Goal: Check status: Check status

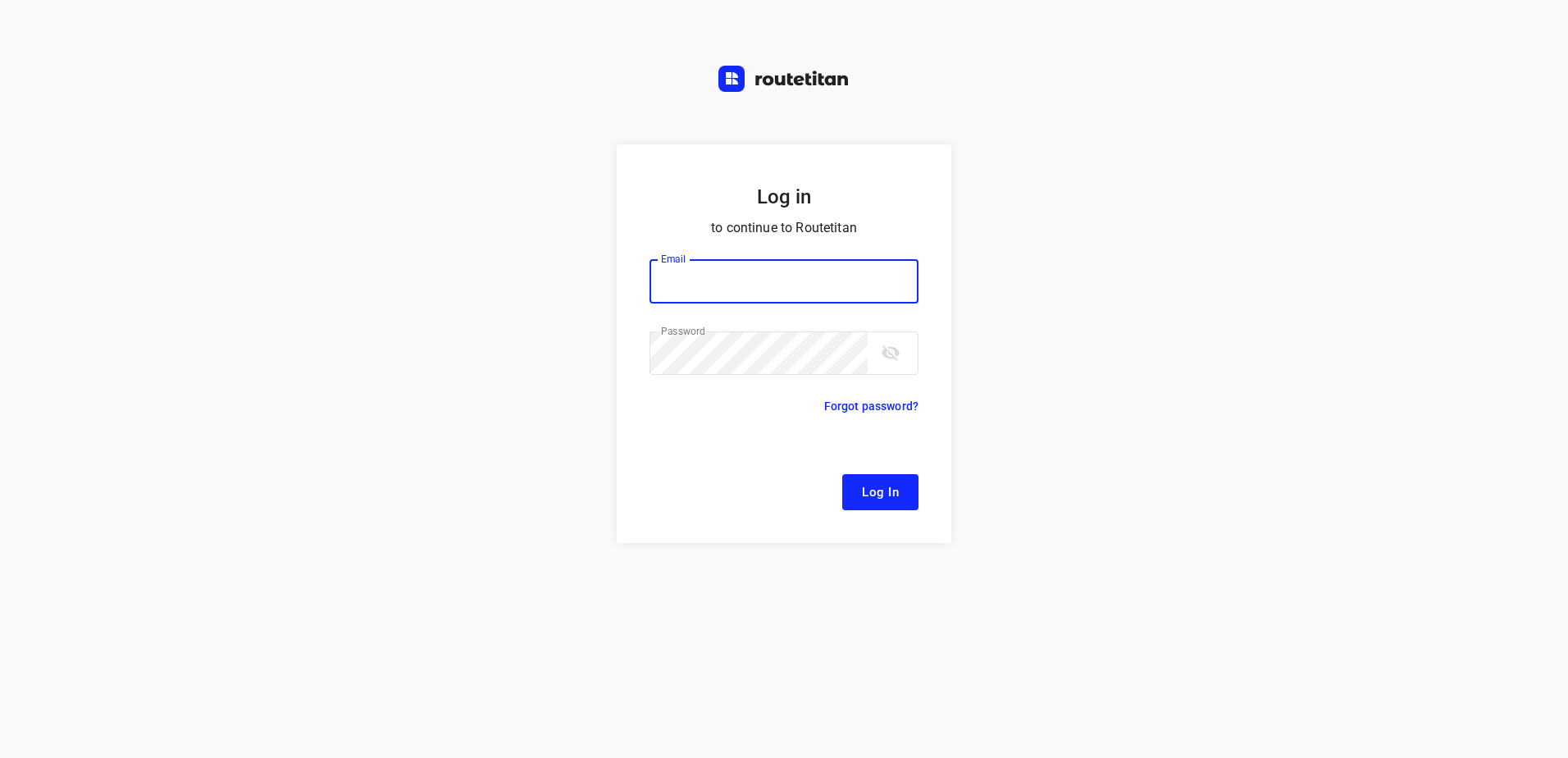
type input "[EMAIL_ADDRESS][DOMAIN_NAME]"
click at [872, 491] on span "Log In" at bounding box center [881, 492] width 37 height 21
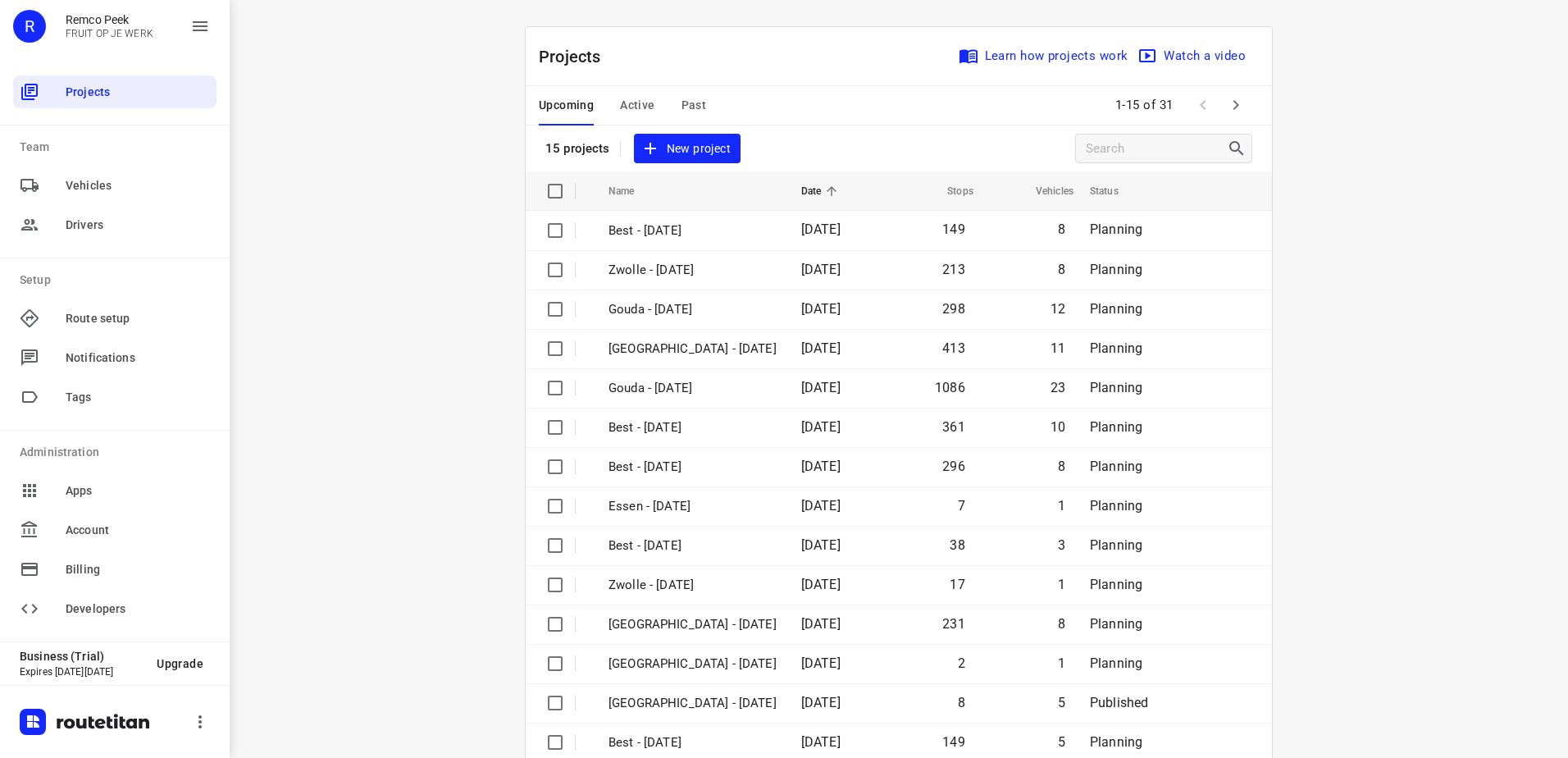
click at [642, 100] on span "Active" at bounding box center [637, 105] width 34 height 20
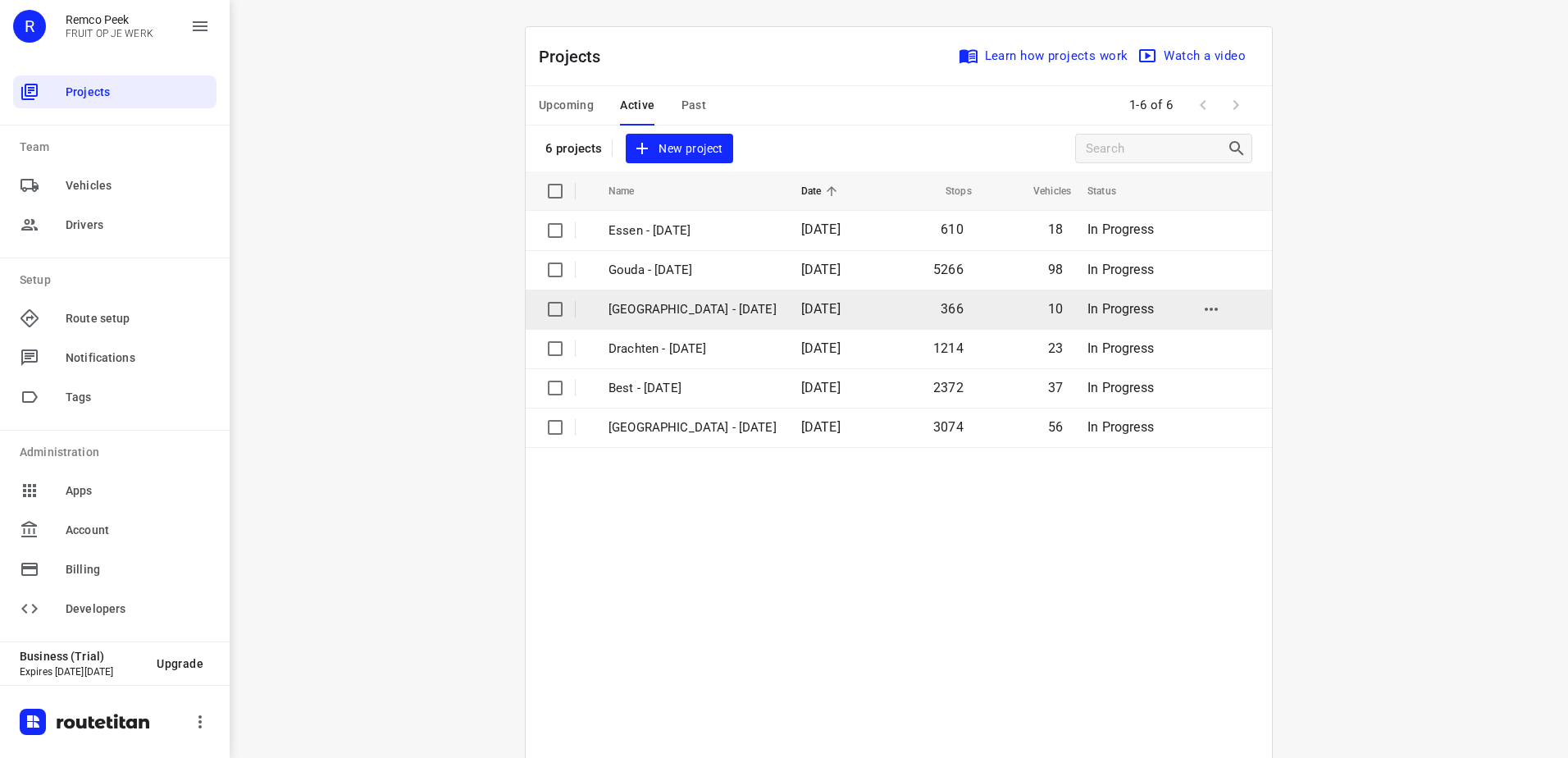
click at [642, 306] on p "[GEOGRAPHIC_DATA] - [DATE]" at bounding box center [693, 309] width 169 height 18
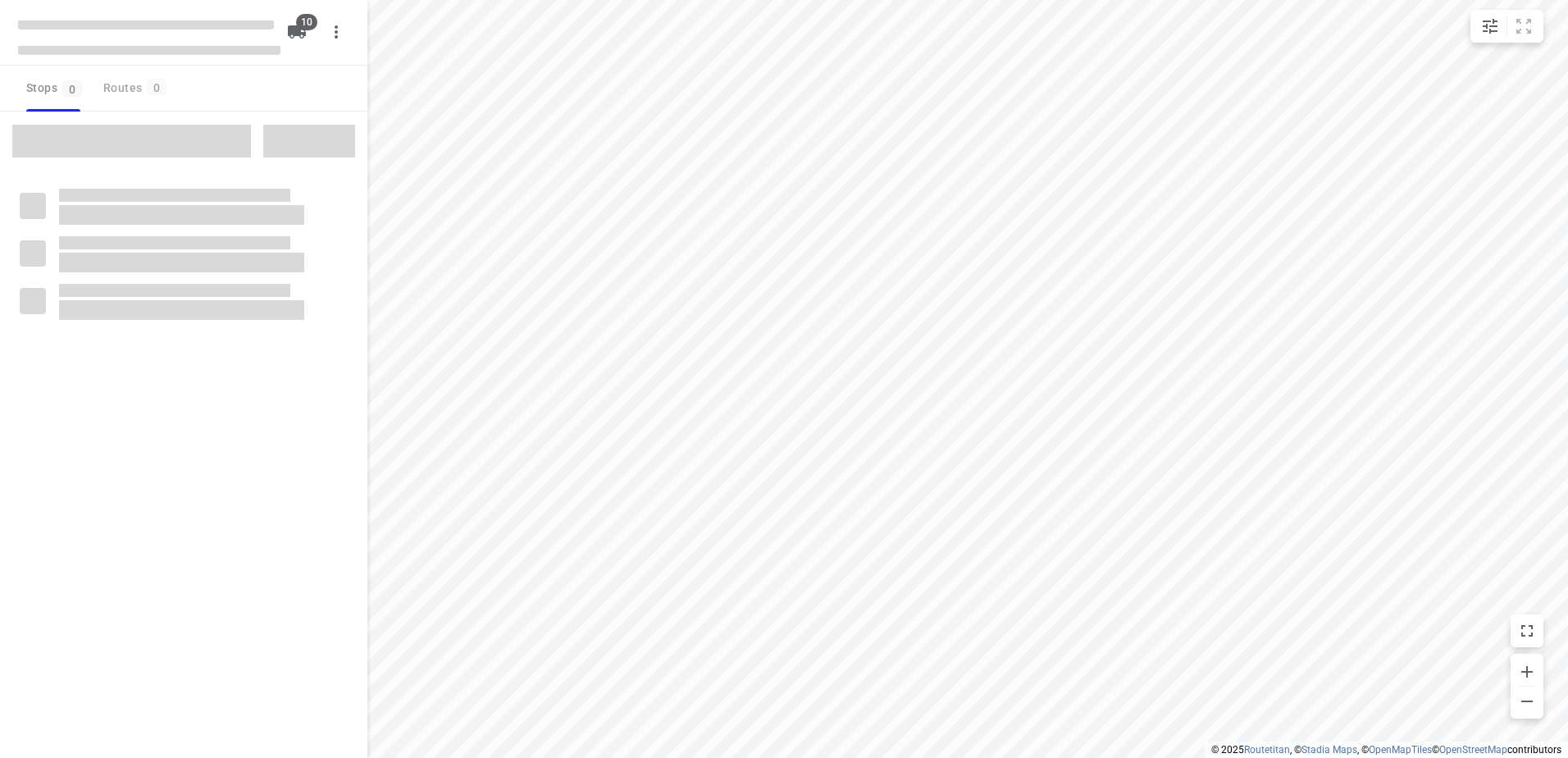
checkbox input "true"
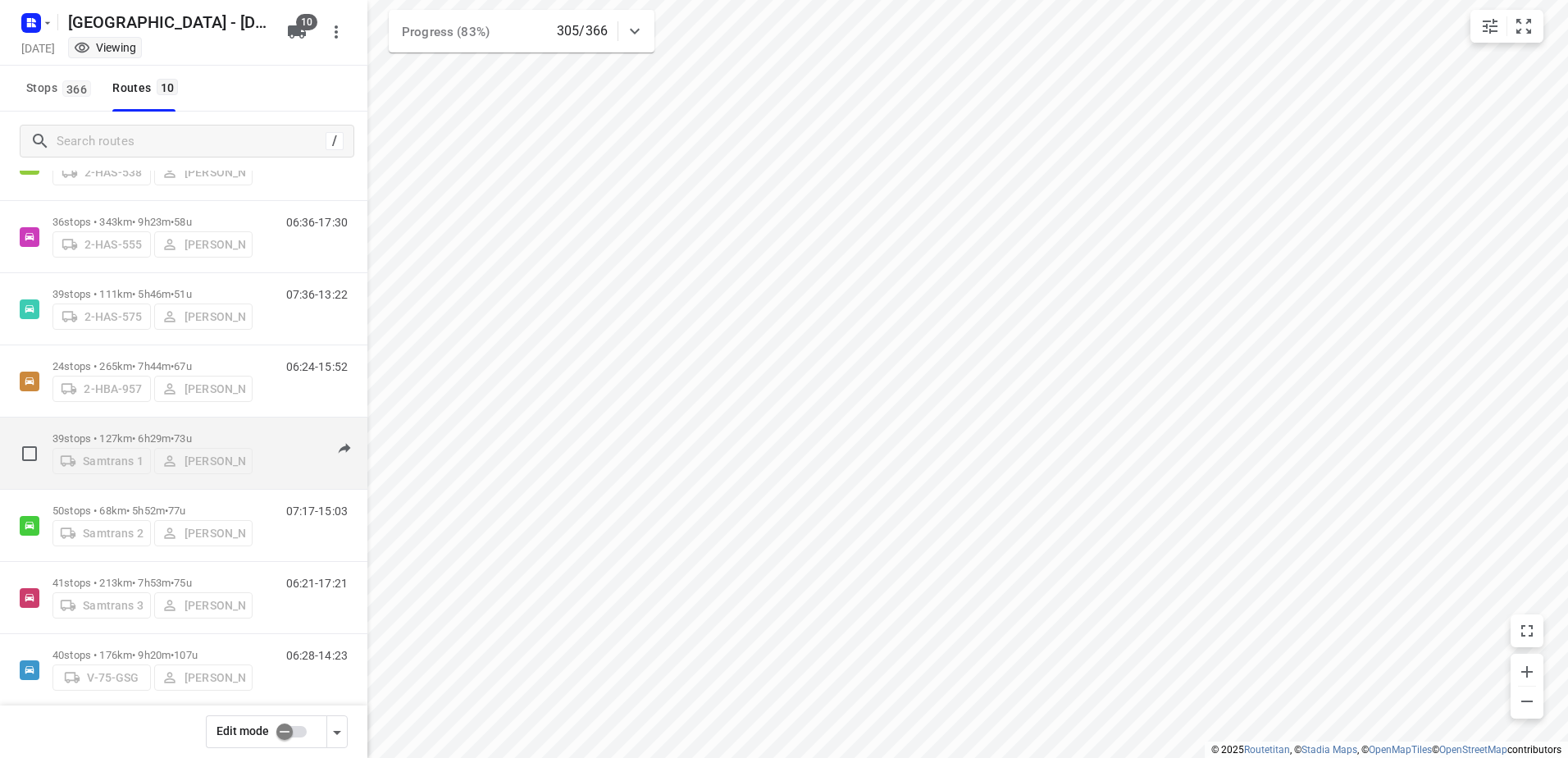
scroll to position [241, 0]
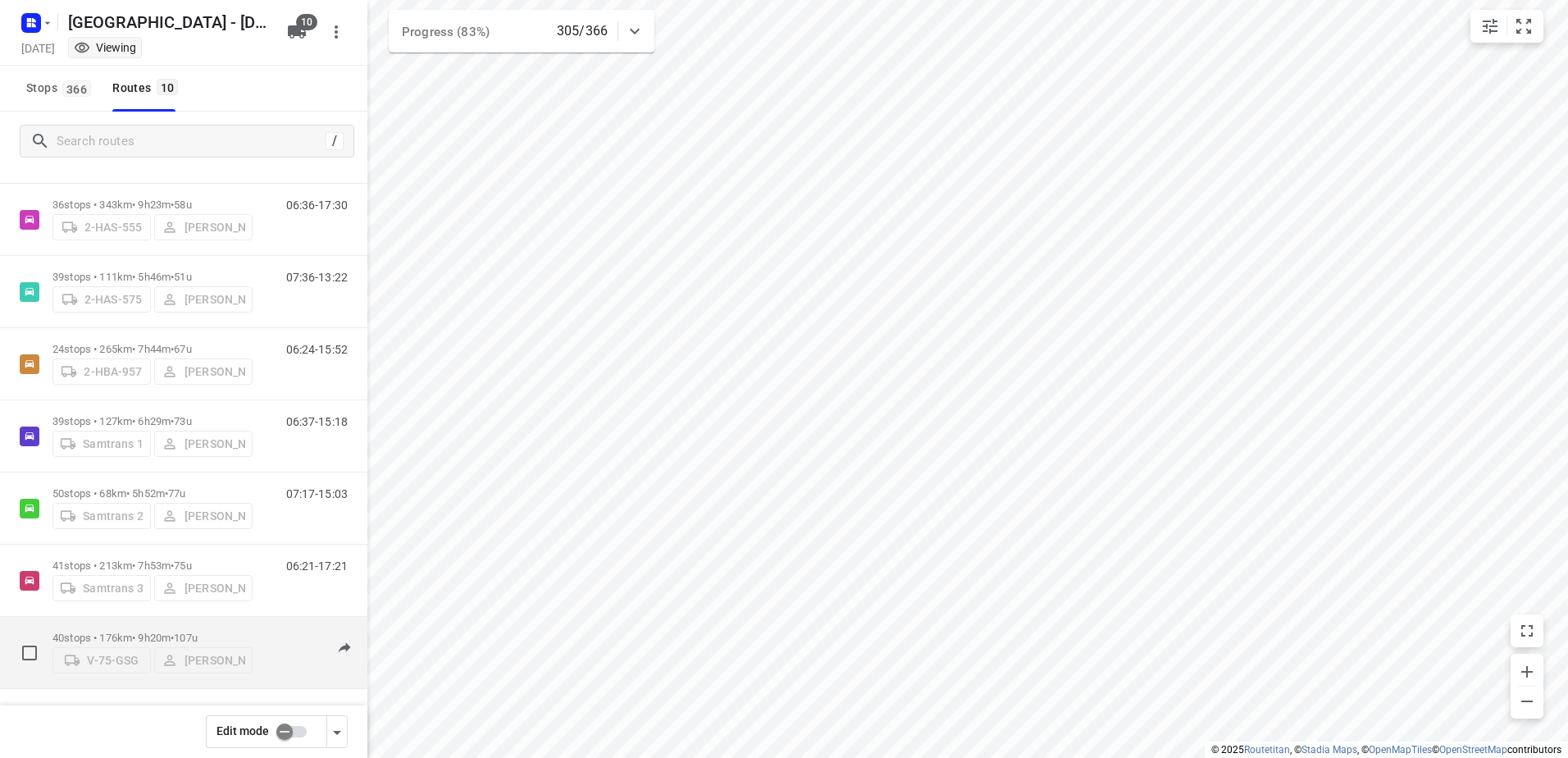
click at [120, 635] on p "40 stops • 176km • 9h20m • 107u" at bounding box center [153, 638] width 200 height 12
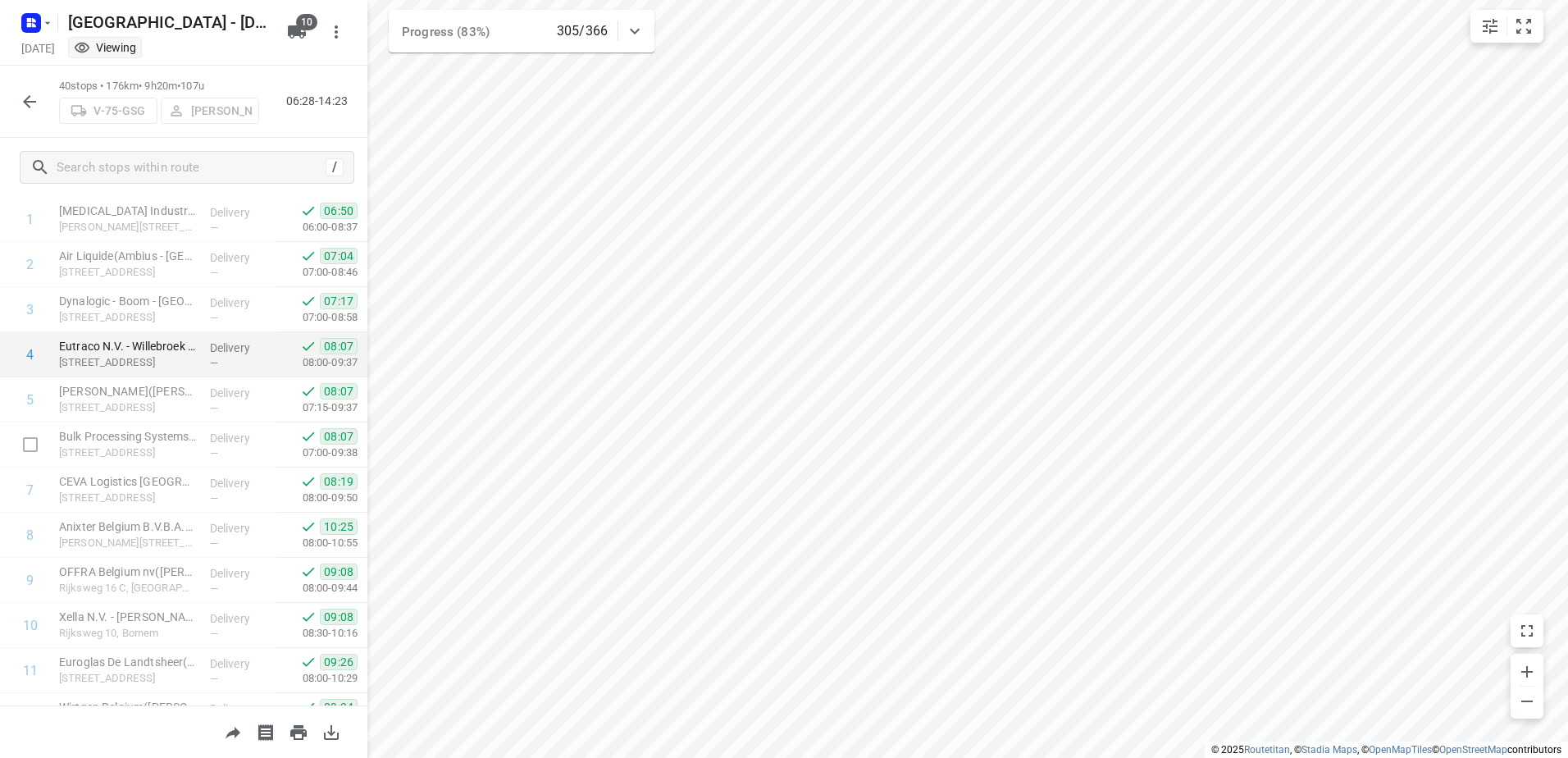
scroll to position [164, 0]
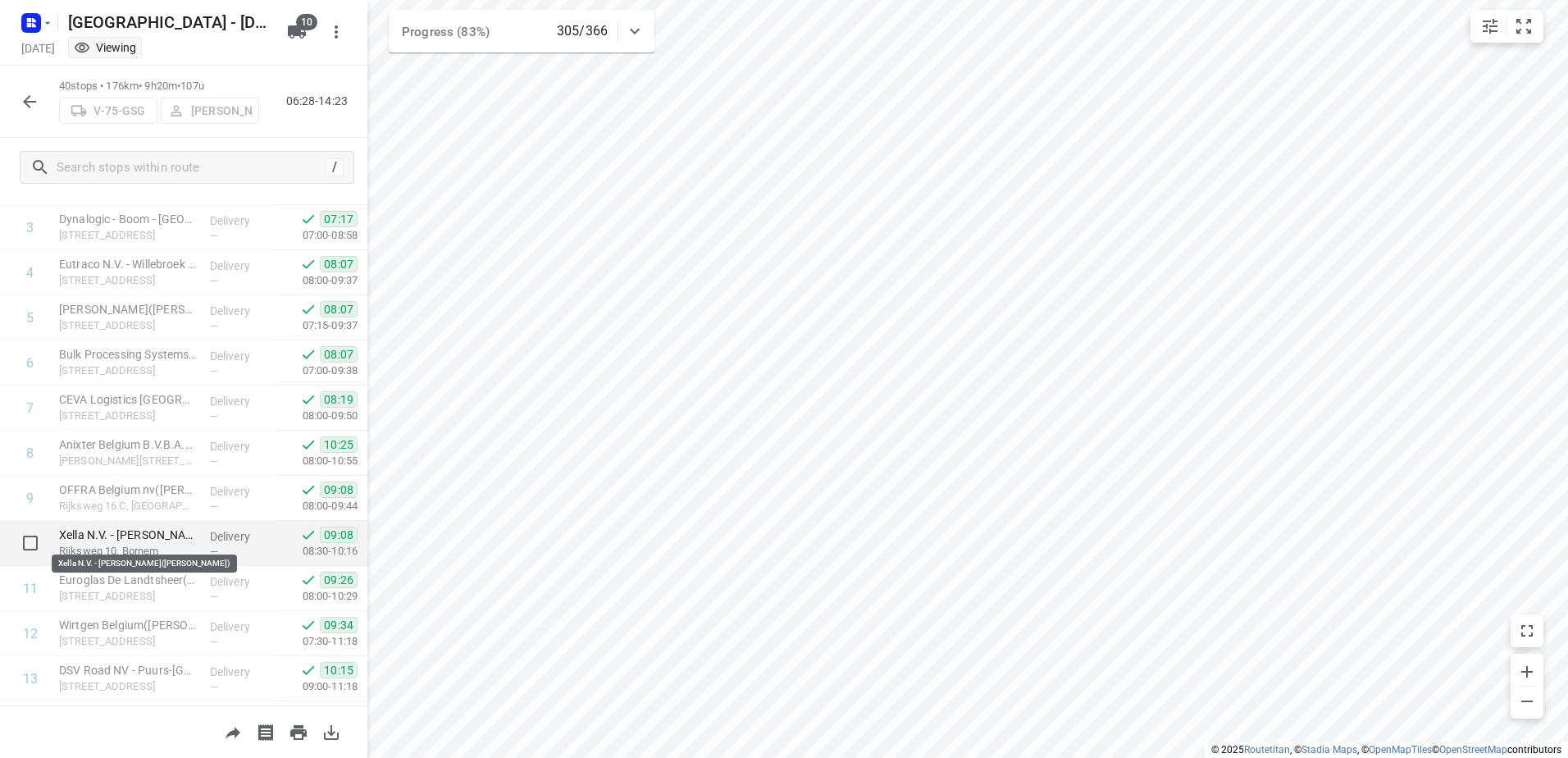
click at [133, 538] on p "Xella N.V. - [PERSON_NAME]([PERSON_NAME])" at bounding box center [127, 535] width 138 height 17
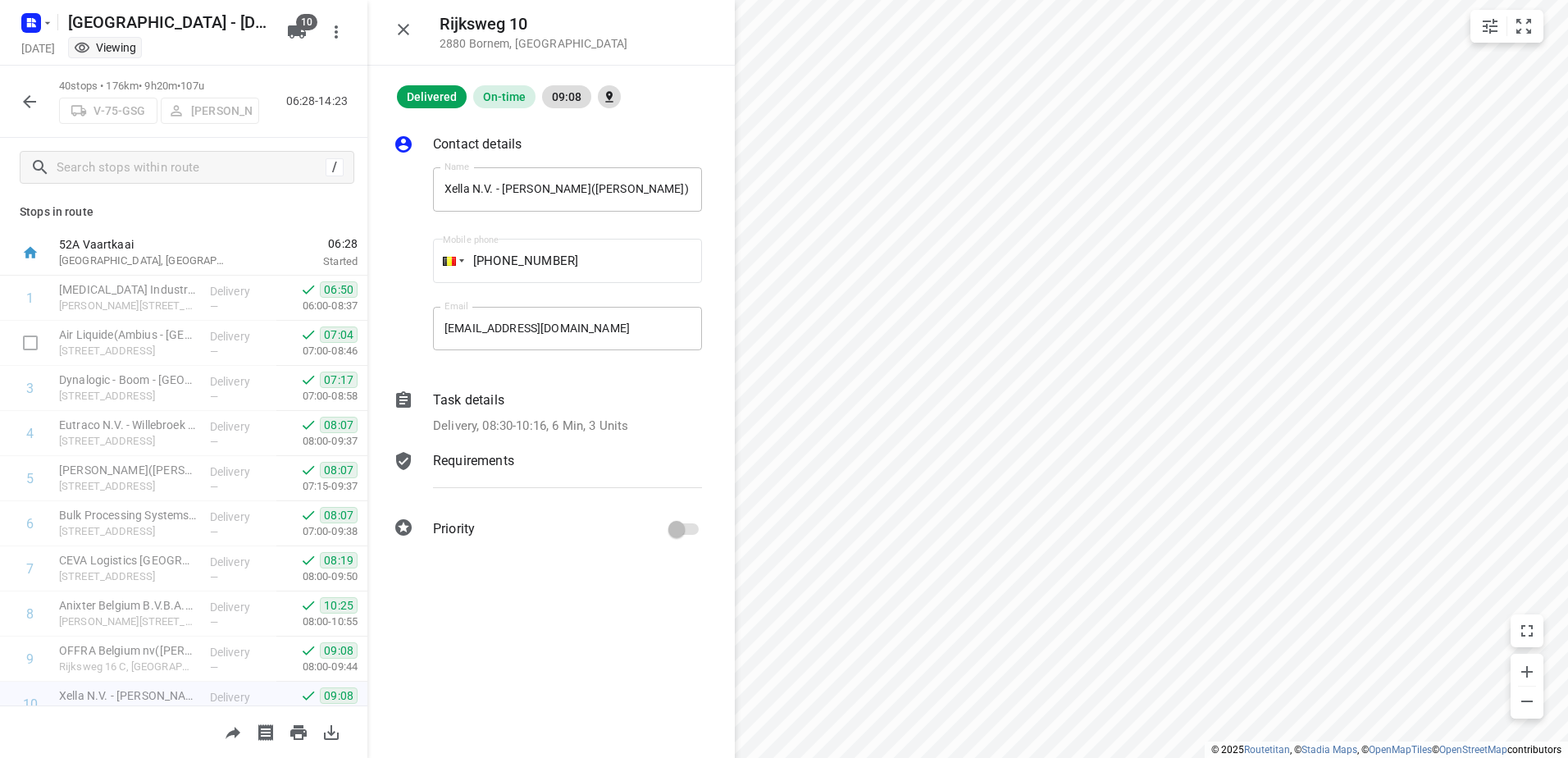
scroll to position [0, 0]
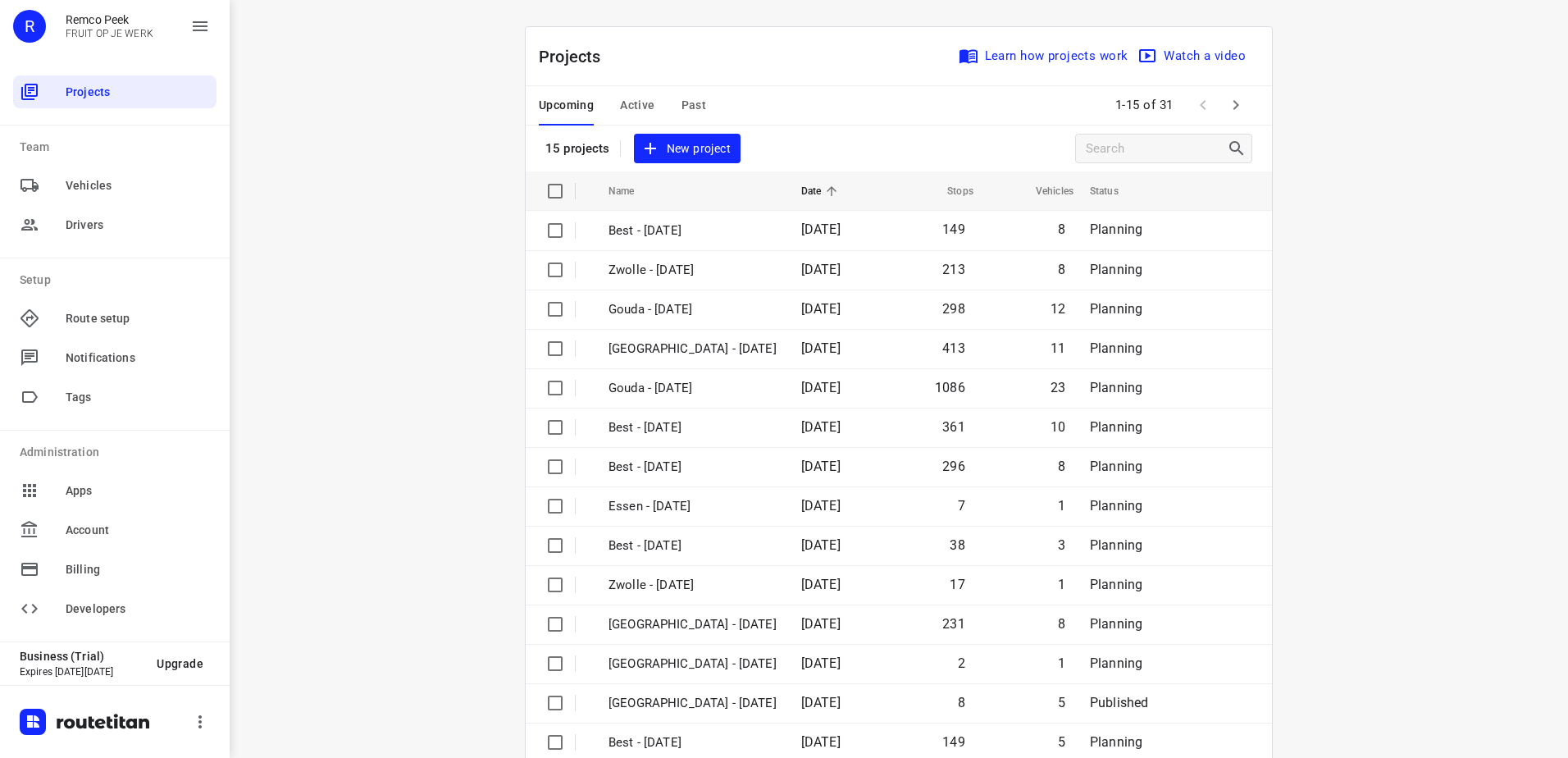
click at [628, 106] on span "Active" at bounding box center [637, 105] width 34 height 20
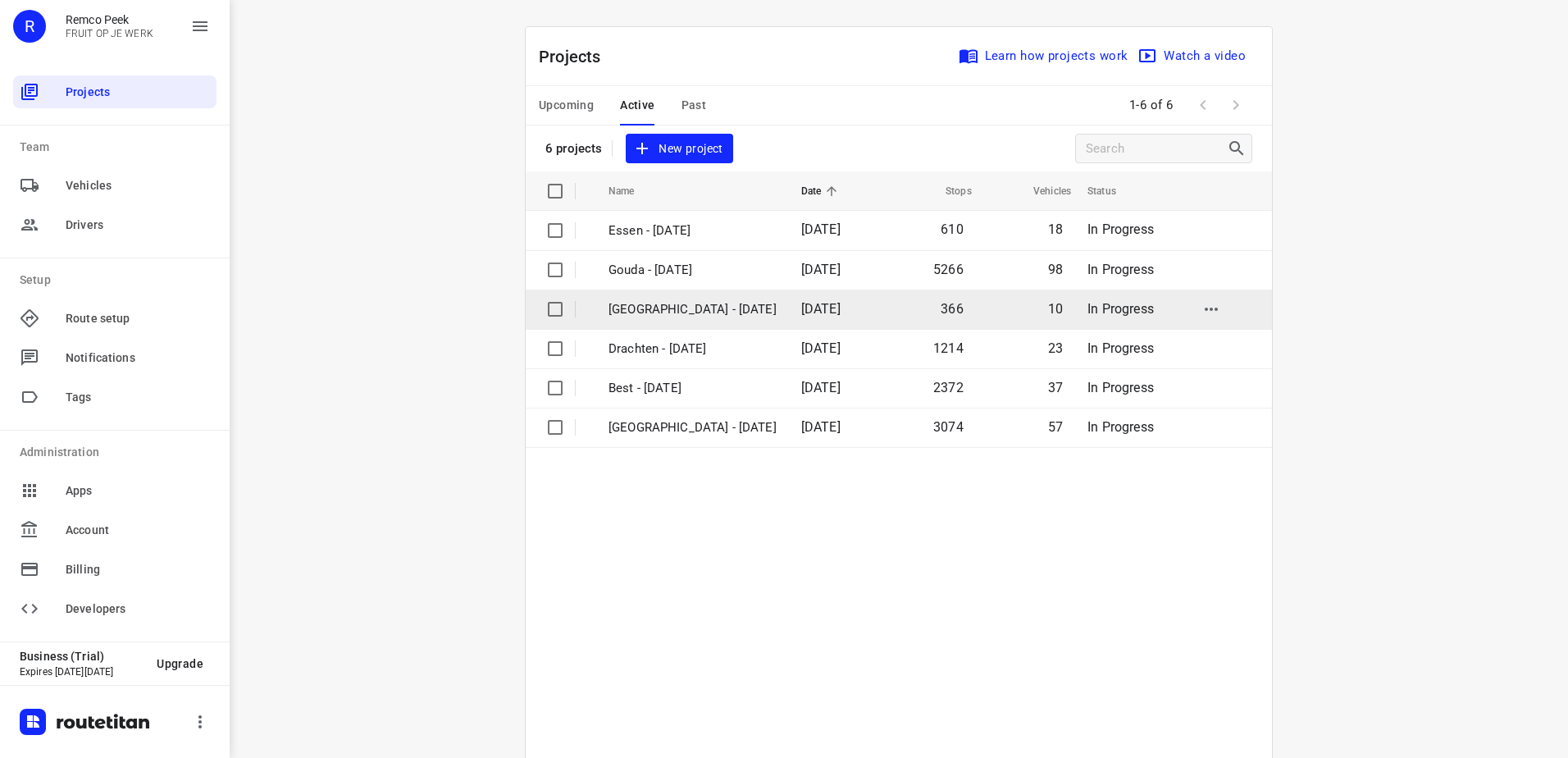
click at [658, 309] on p "[GEOGRAPHIC_DATA] - [DATE]" at bounding box center [693, 309] width 169 height 18
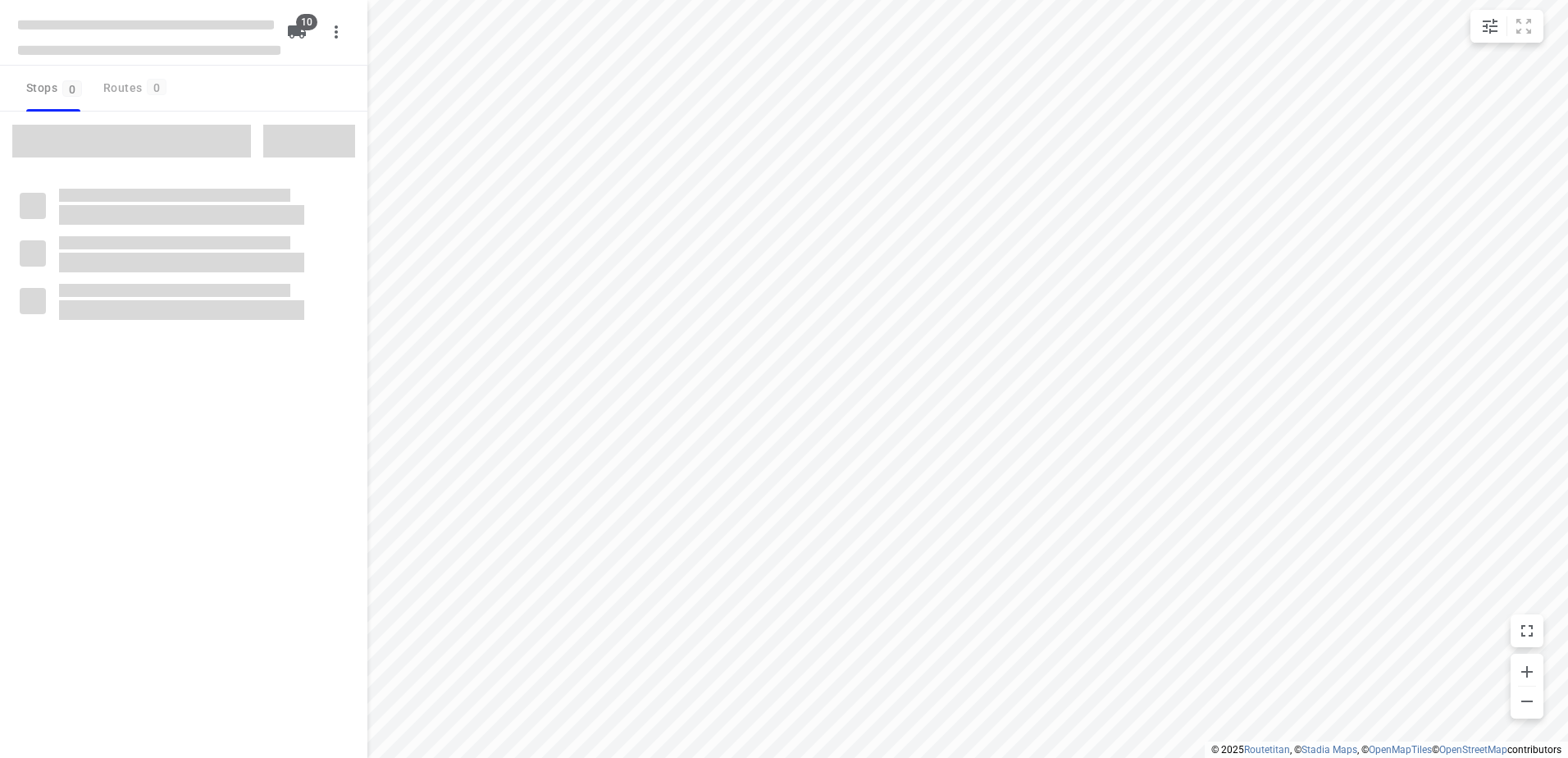
checkbox input "true"
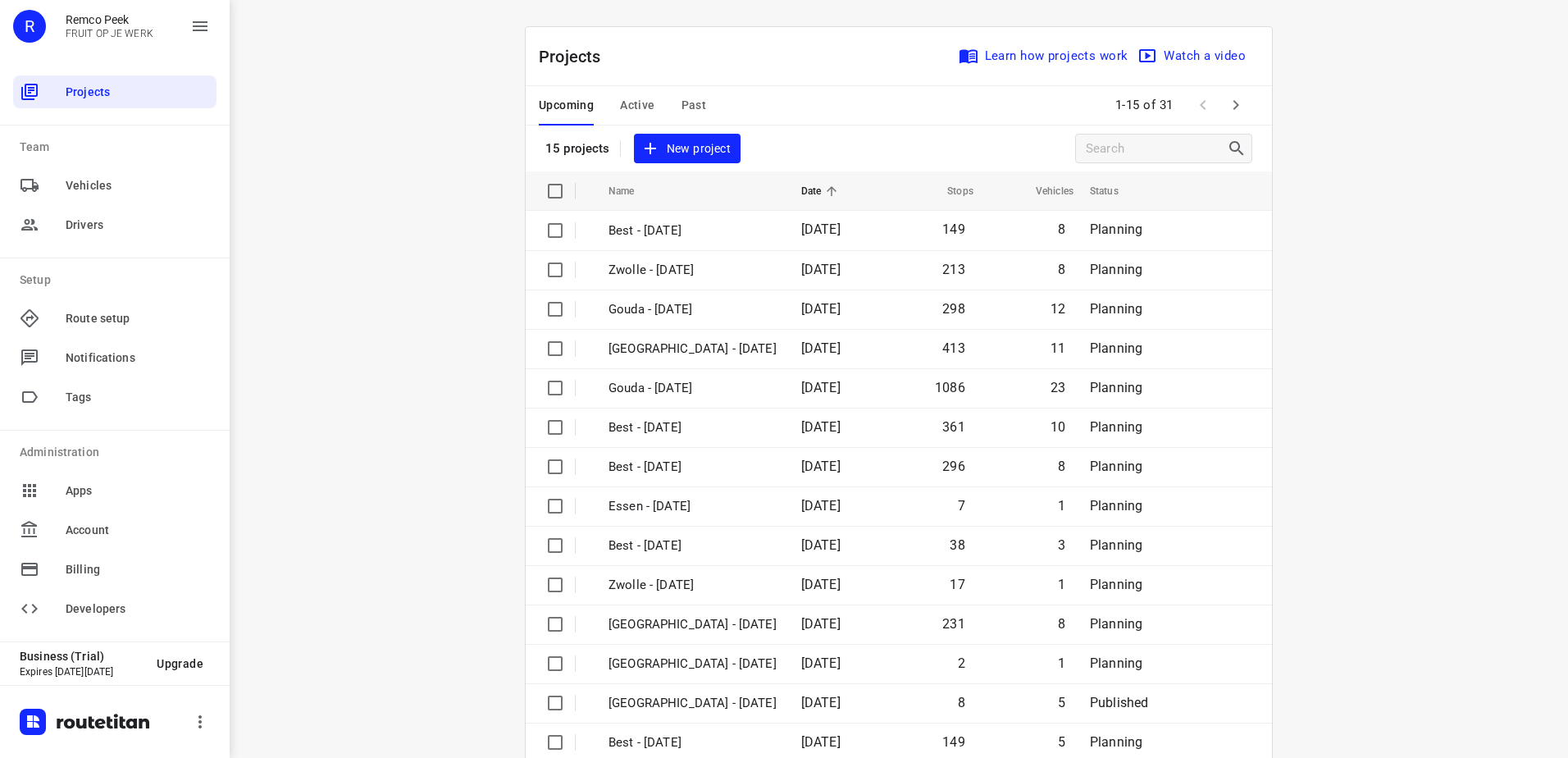
click at [629, 90] on button "Active" at bounding box center [637, 105] width 34 height 40
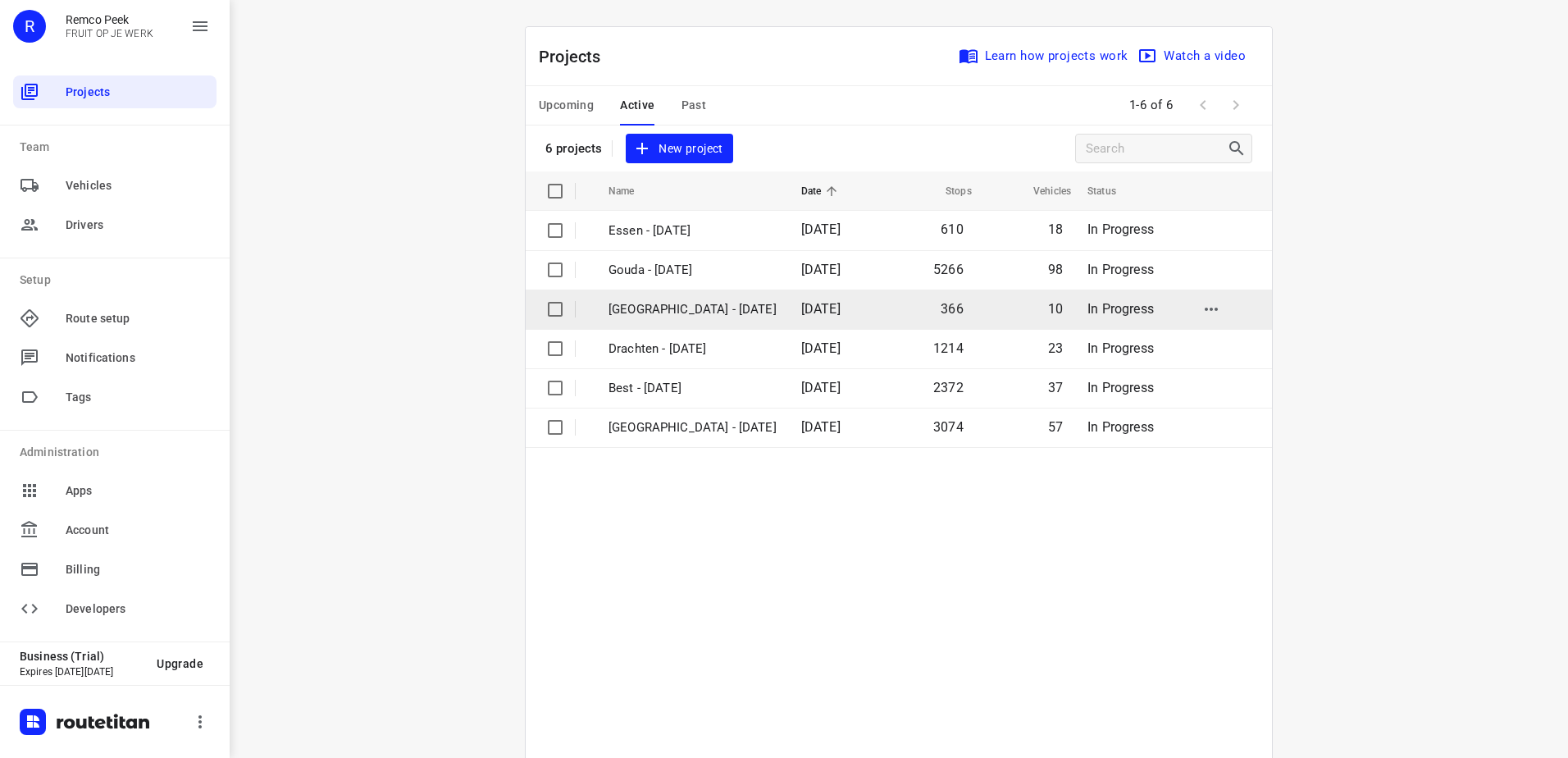
click at [675, 293] on td "[GEOGRAPHIC_DATA] - [DATE]" at bounding box center [690, 309] width 196 height 40
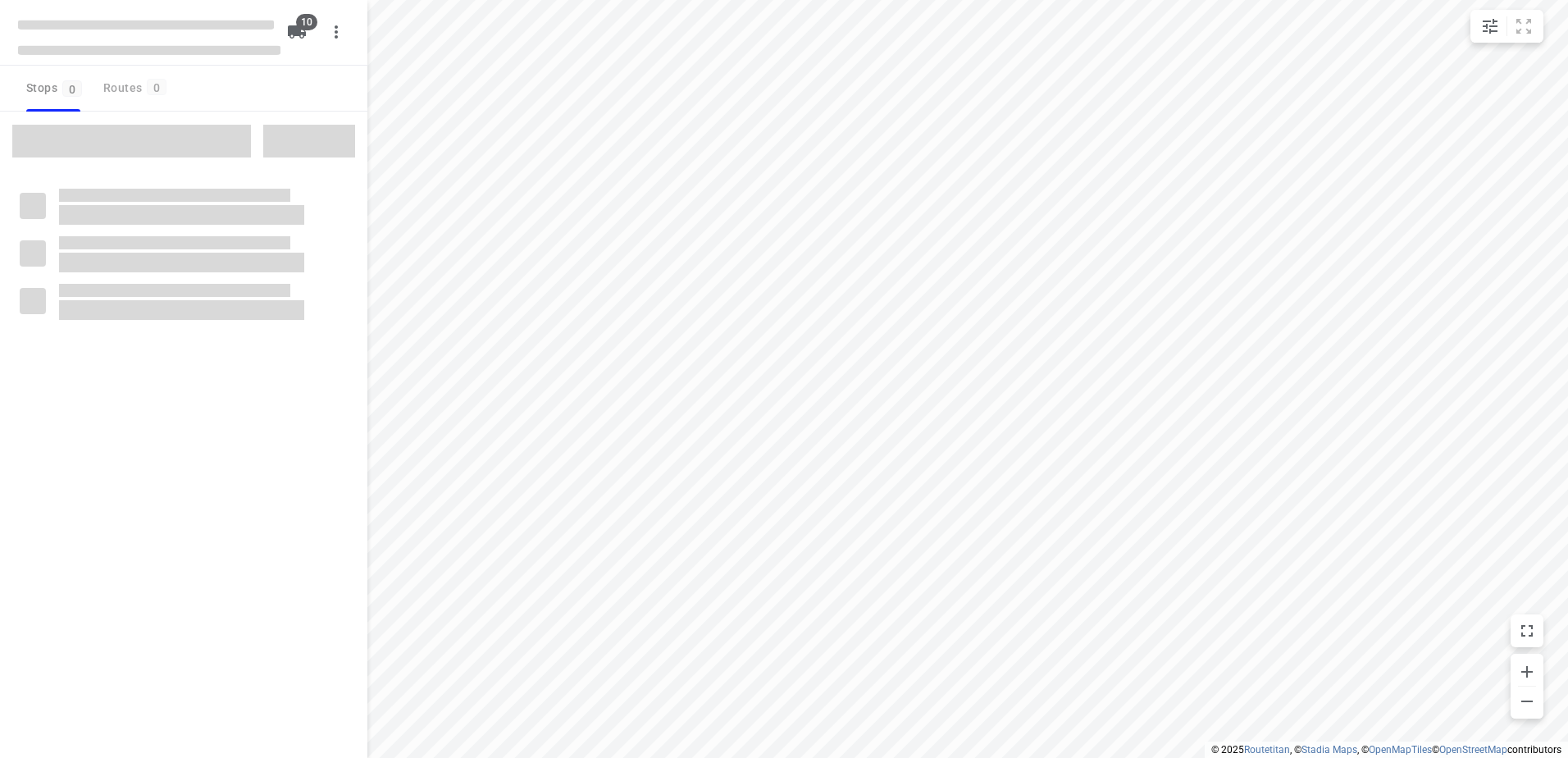
checkbox input "true"
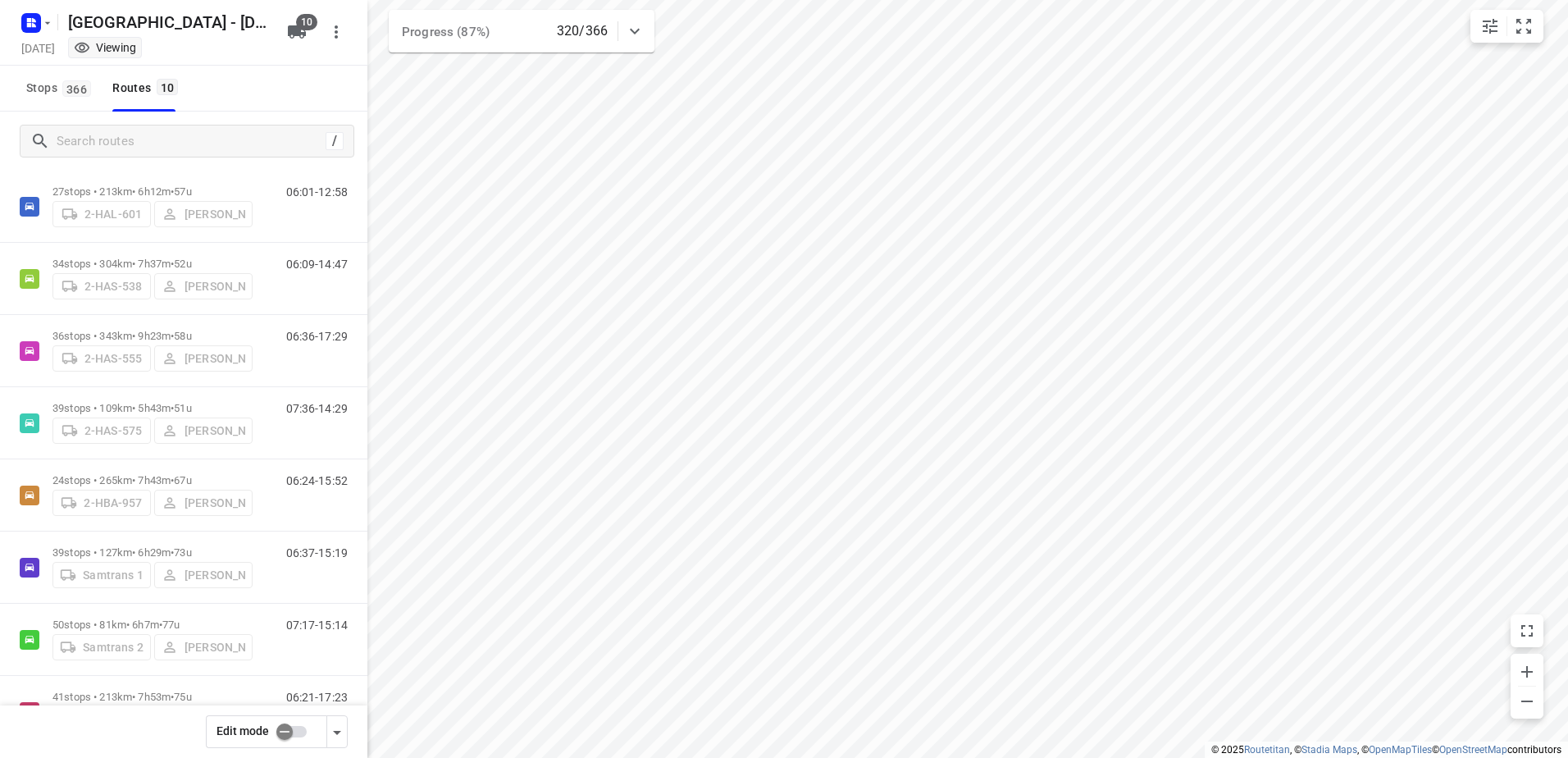
scroll to position [241, 0]
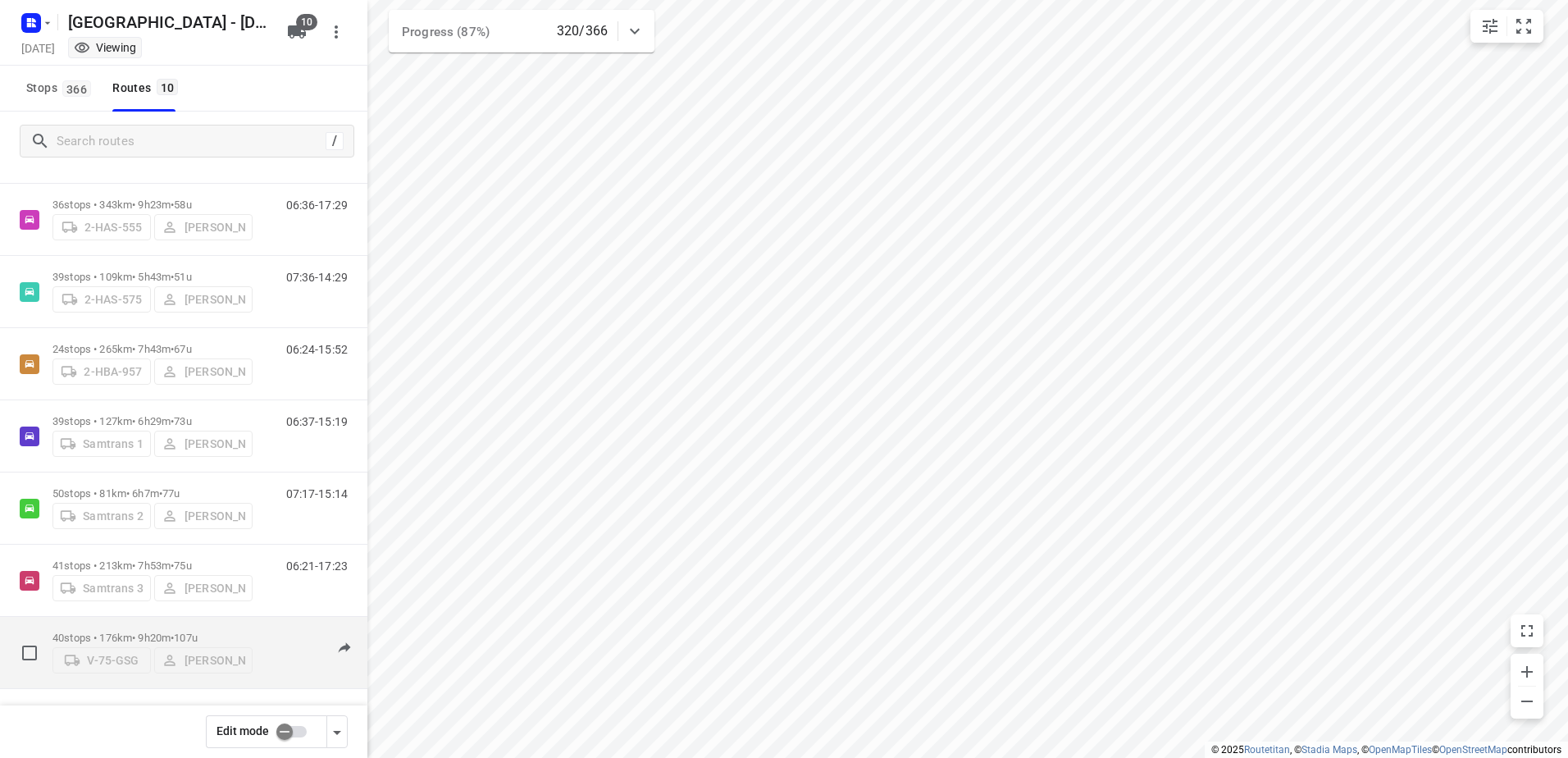
click at [98, 624] on div "40 stops • 176km • 9h20m • 107u V-75-GSG Bart Denbeir" at bounding box center [153, 653] width 200 height 58
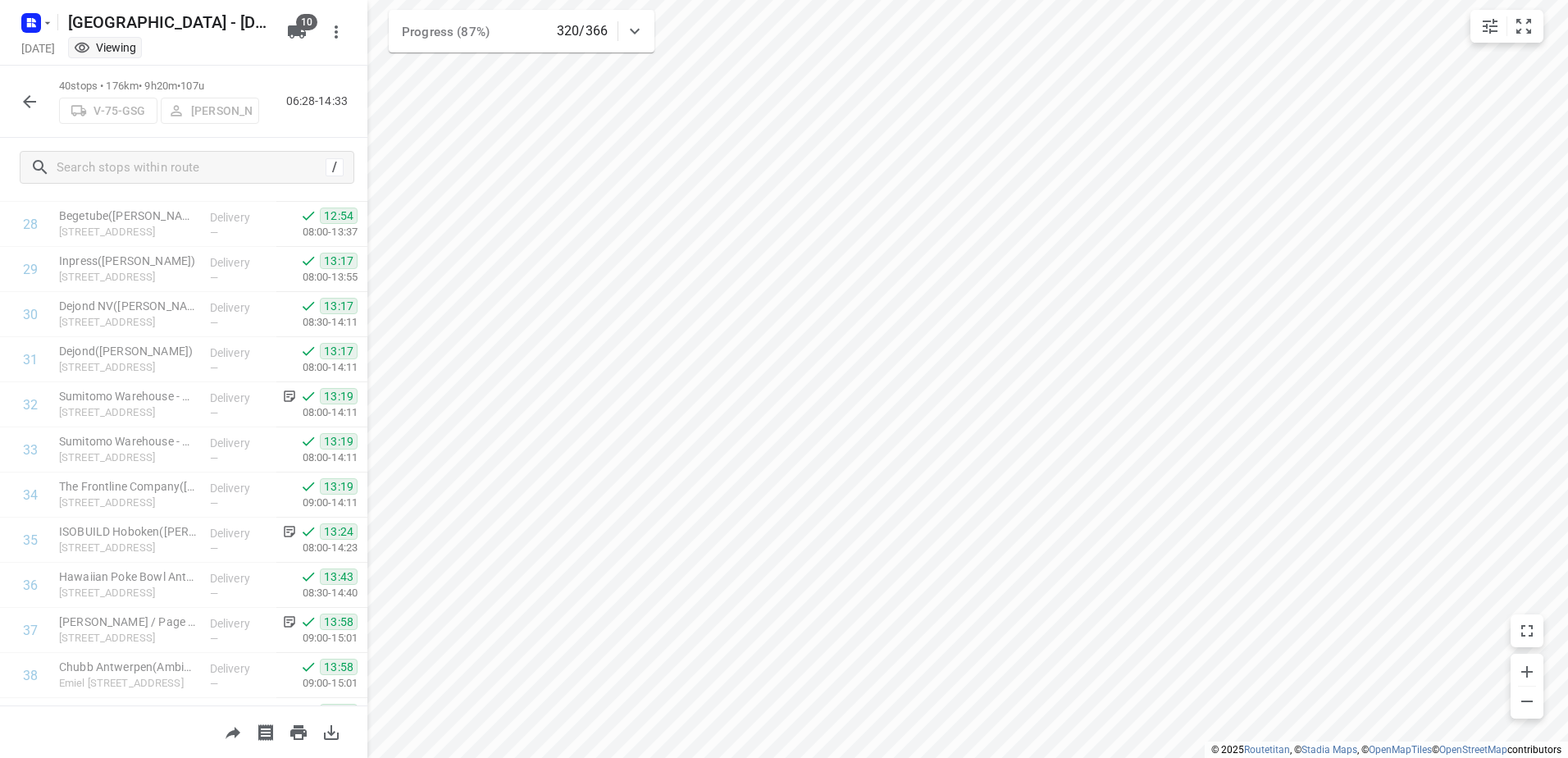
scroll to position [1303, 0]
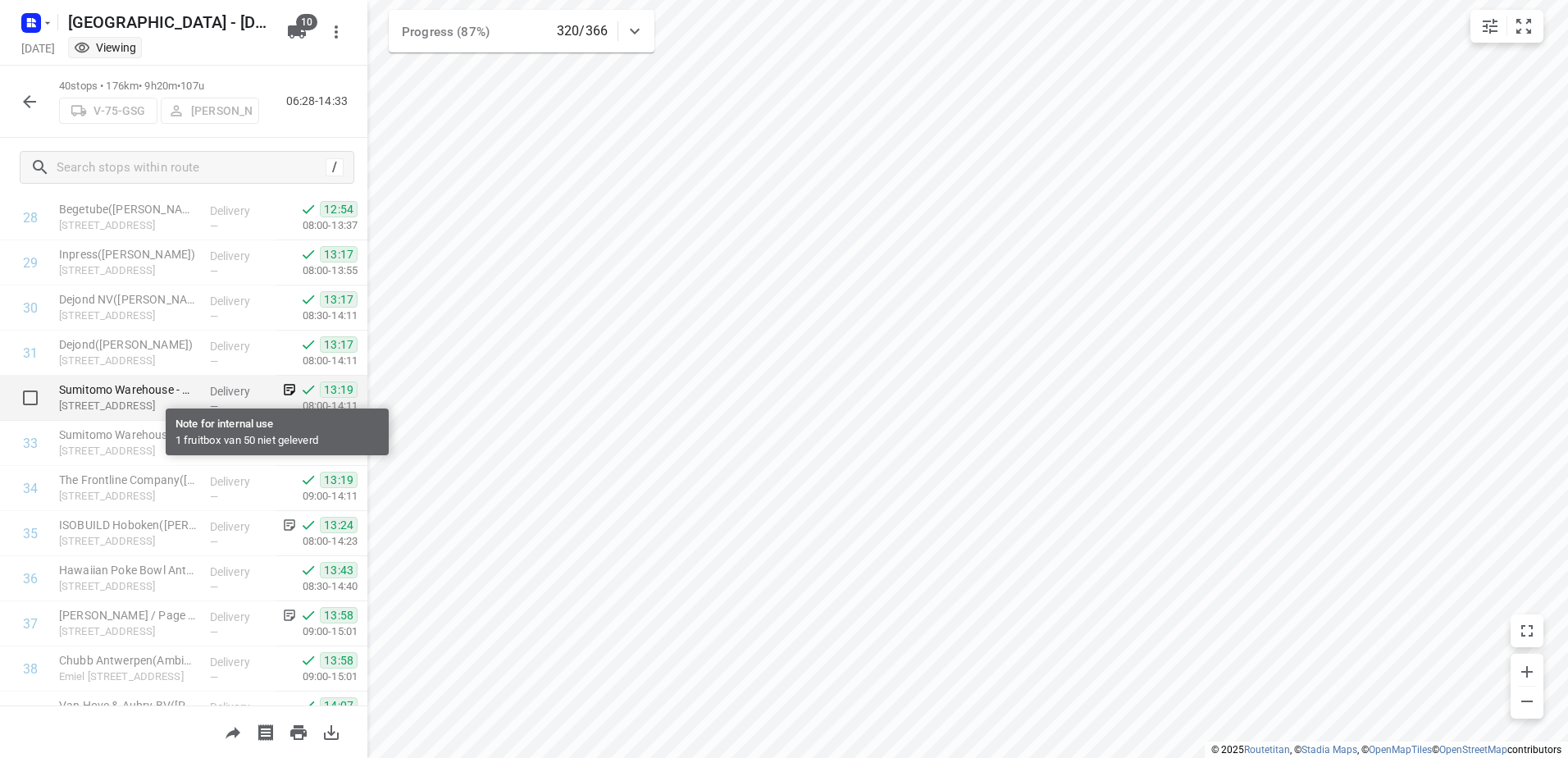
click at [282, 390] on icon at bounding box center [289, 389] width 15 height 15
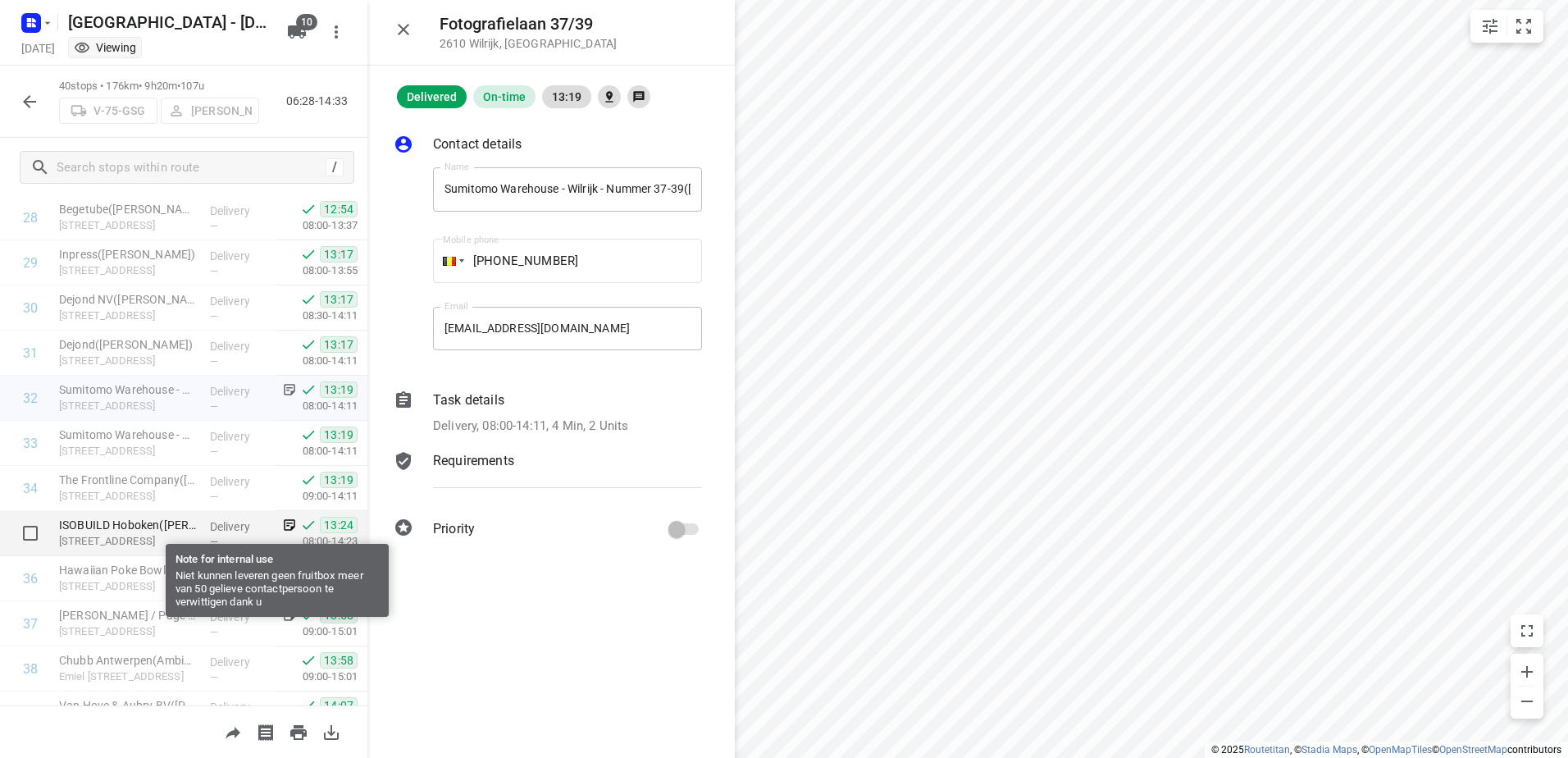
click at [284, 527] on icon at bounding box center [290, 525] width 11 height 11
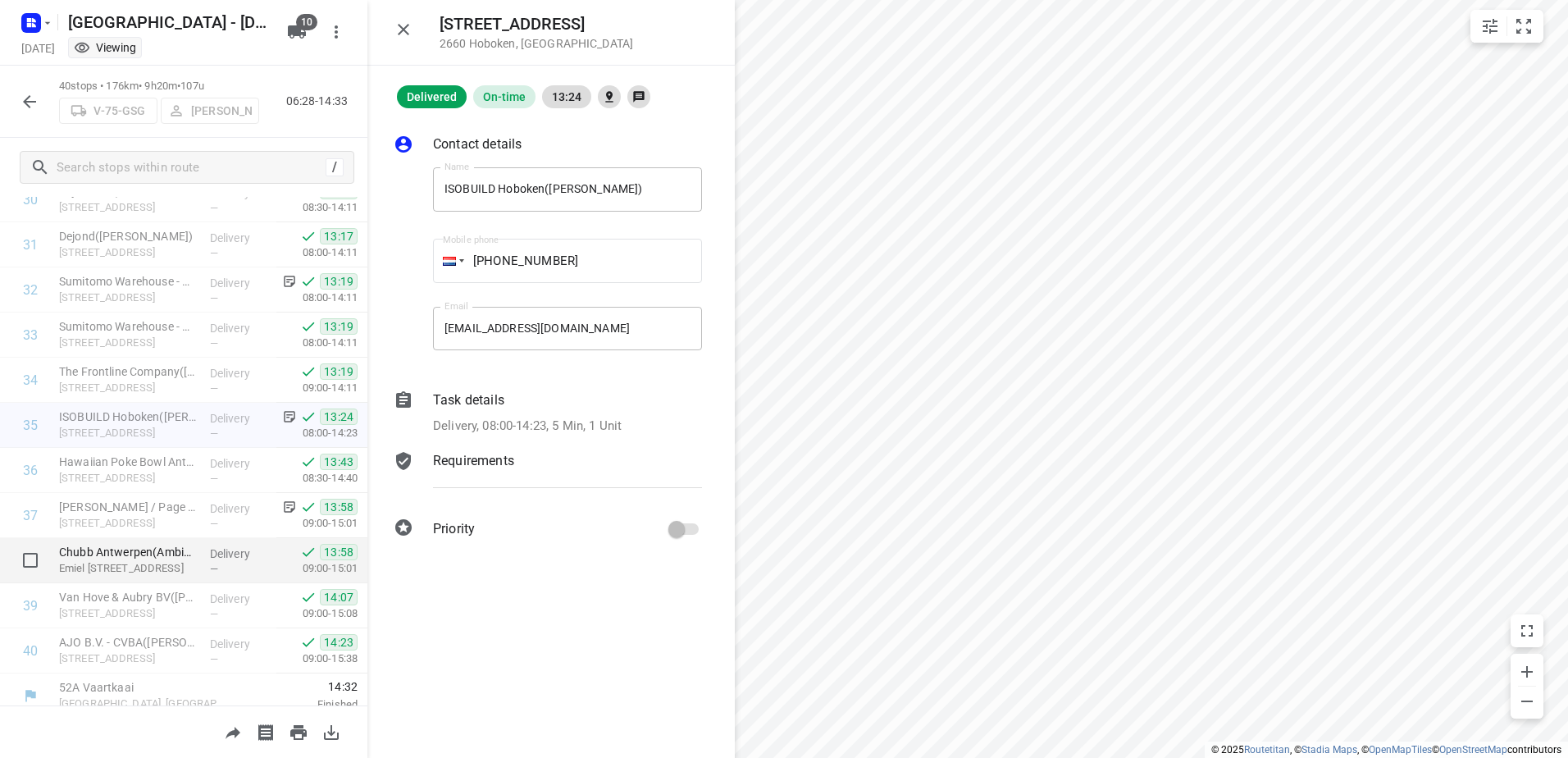
scroll to position [1424, 0]
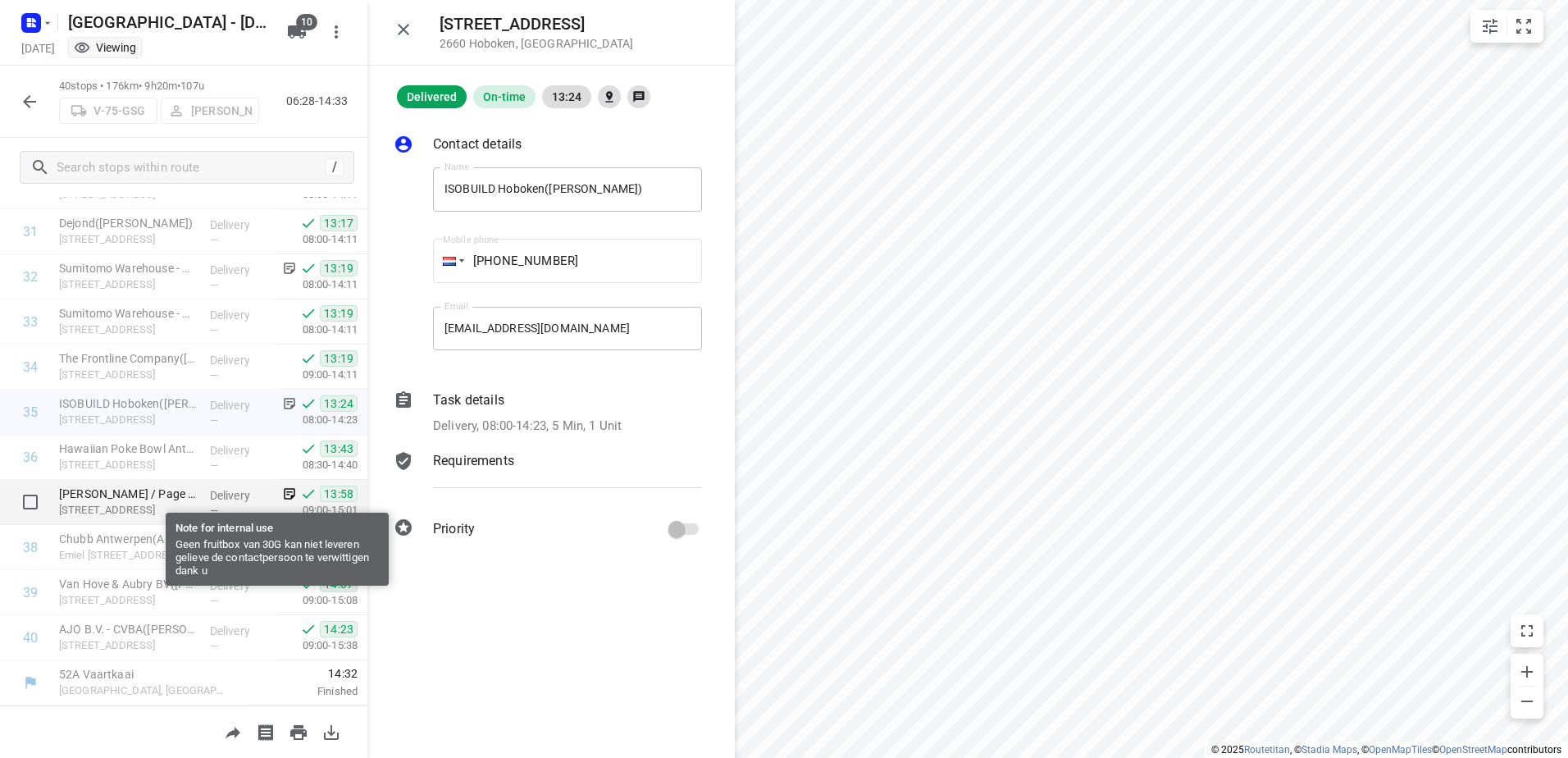
click at [284, 490] on icon at bounding box center [290, 495] width 11 height 11
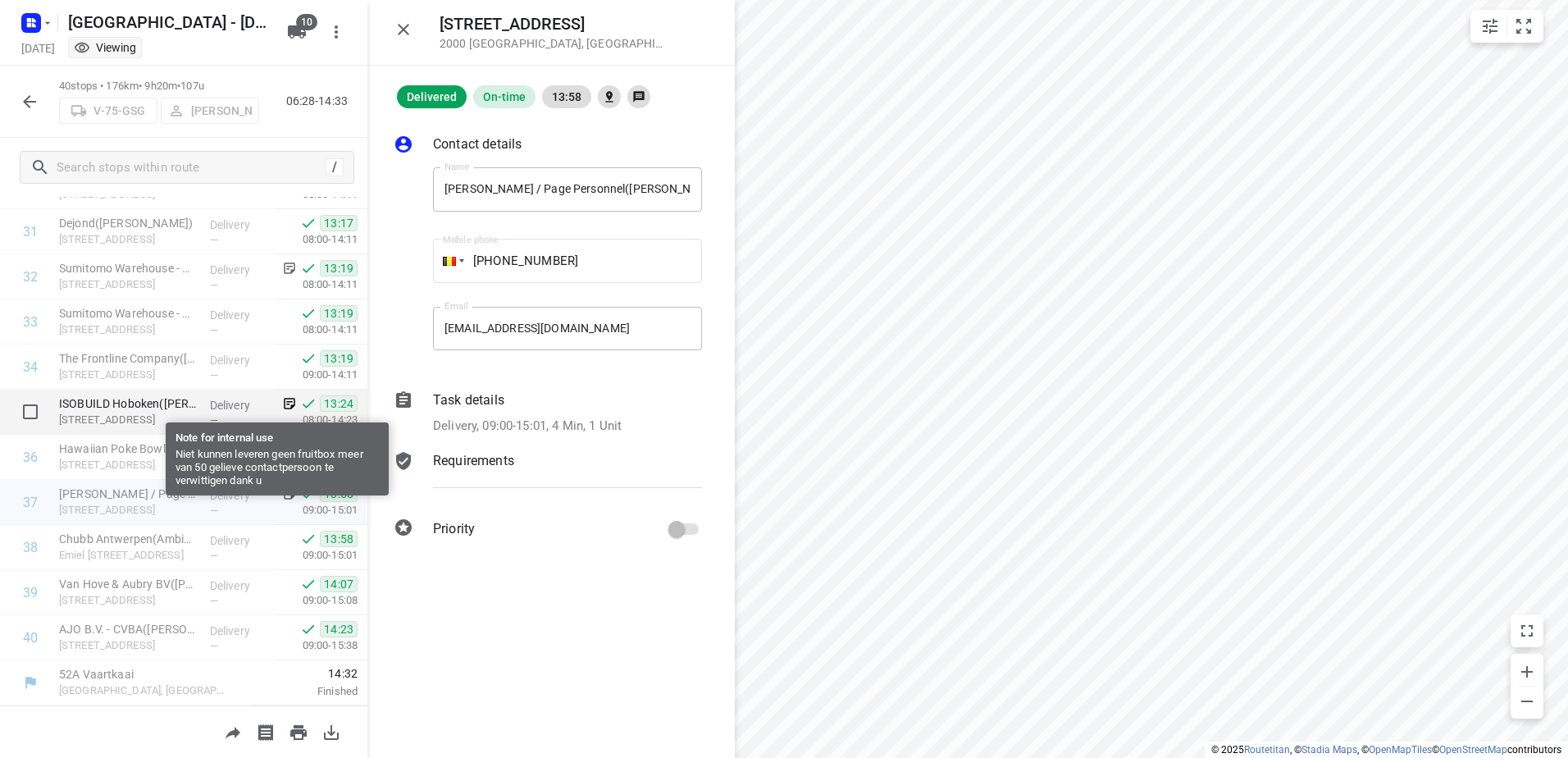
click at [282, 396] on icon at bounding box center [289, 403] width 15 height 15
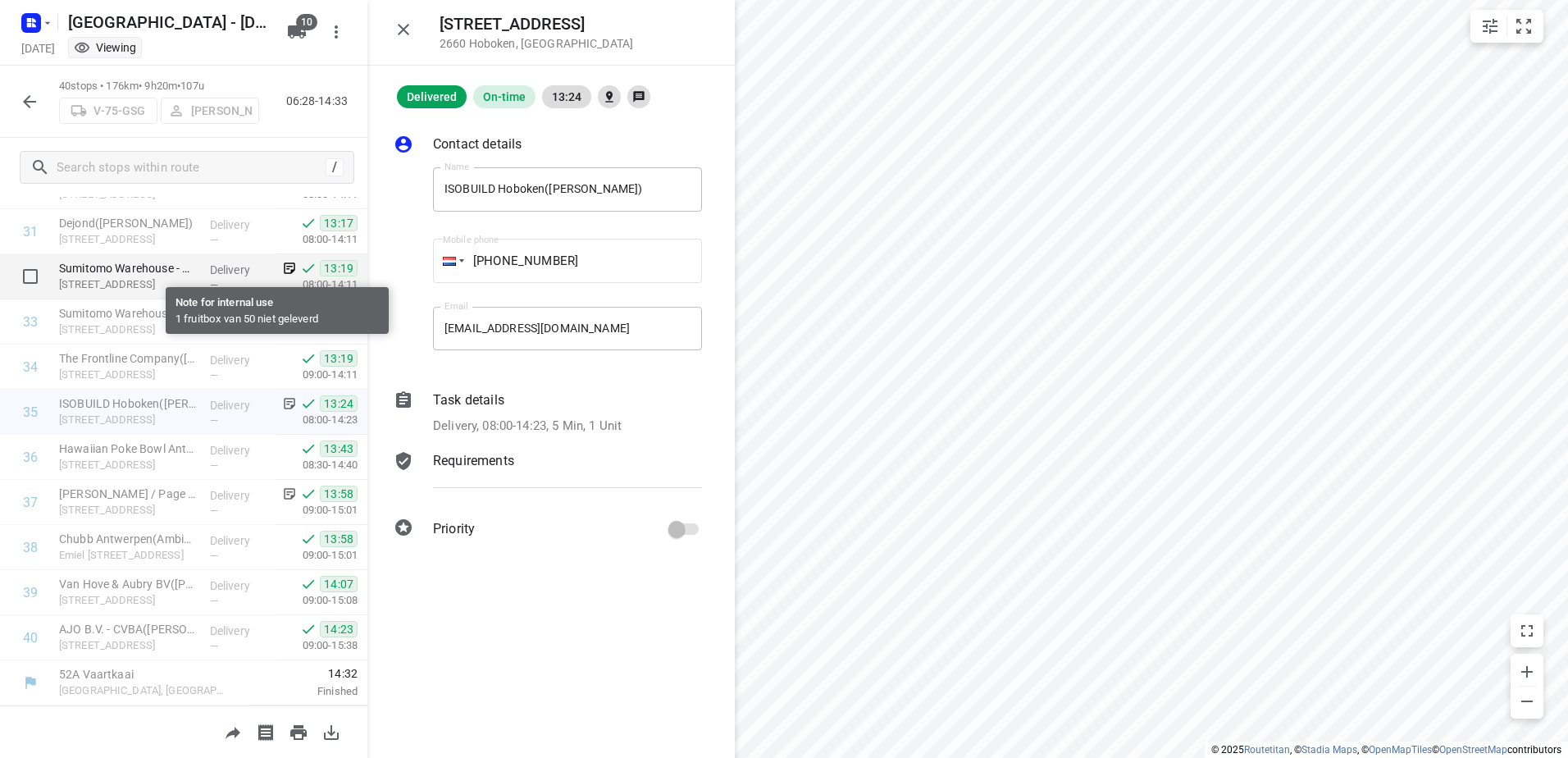
click at [284, 264] on icon at bounding box center [289, 268] width 15 height 15
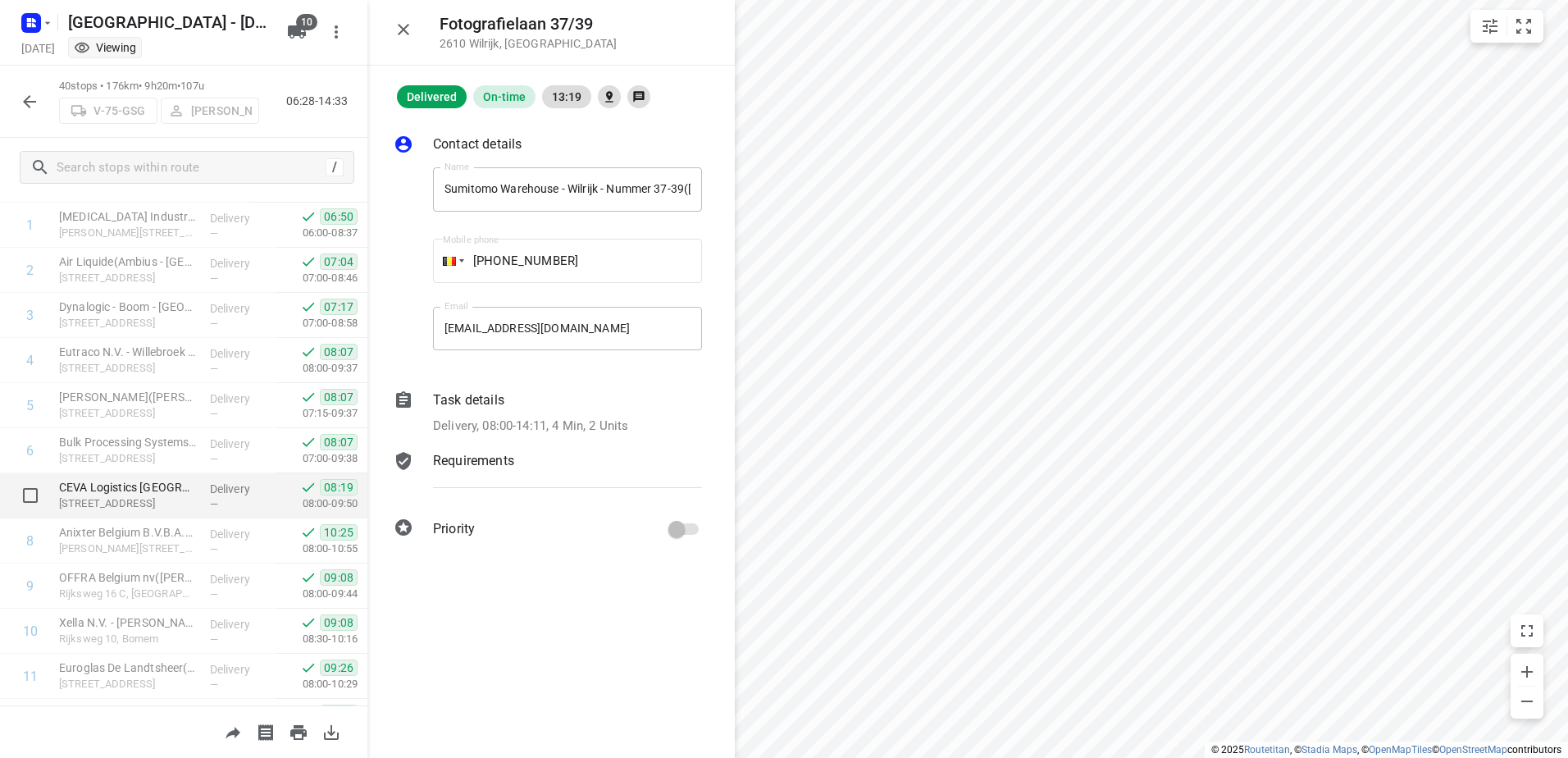
scroll to position [0, 0]
